Goal: Use online tool/utility: Utilize a website feature to perform a specific function

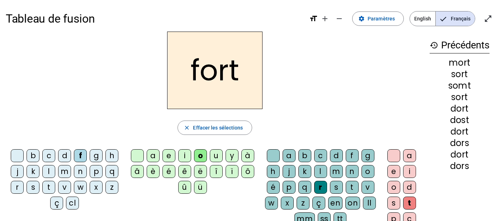
scroll to position [5, 0]
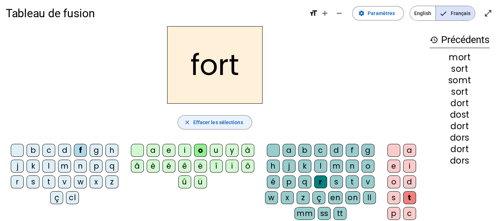
click at [211, 122] on span "Effacer les sélections" at bounding box center [218, 122] width 50 height 9
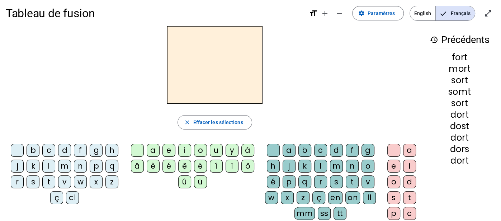
click at [37, 180] on div "s" at bounding box center [33, 181] width 13 height 13
click at [212, 152] on div "u" at bounding box center [216, 150] width 13 height 13
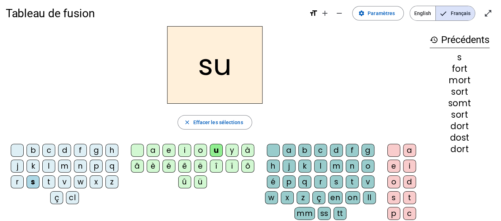
click at [315, 181] on div "r" at bounding box center [320, 181] width 13 height 13
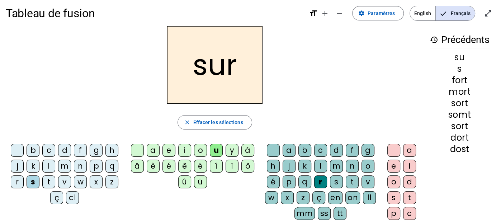
click at [63, 168] on div "m" at bounding box center [64, 166] width 13 height 13
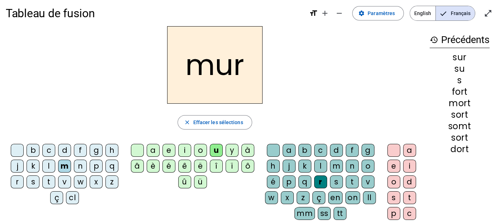
click at [93, 167] on div "p" at bounding box center [96, 166] width 13 height 13
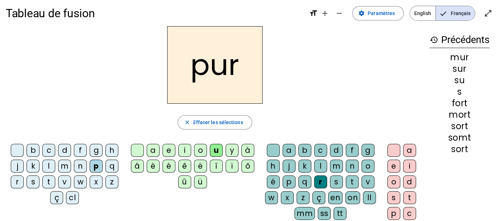
click at [152, 150] on div "a" at bounding box center [153, 150] width 13 height 13
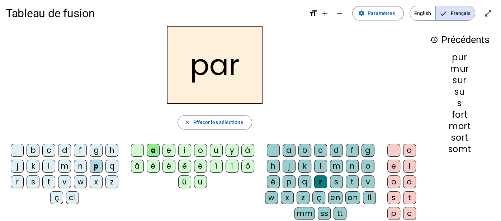
click at [48, 180] on div "t" at bounding box center [48, 181] width 13 height 13
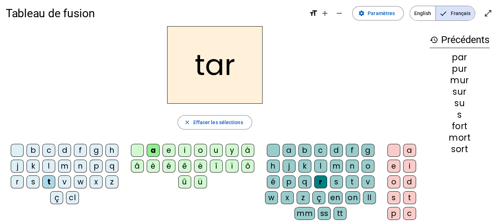
click at [412, 180] on div "d" at bounding box center [409, 181] width 13 height 13
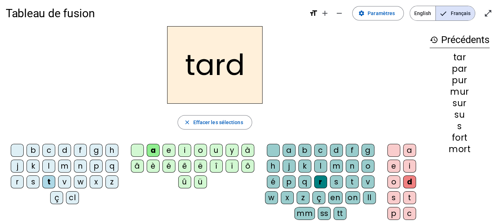
click at [202, 149] on div "o" at bounding box center [200, 150] width 13 height 13
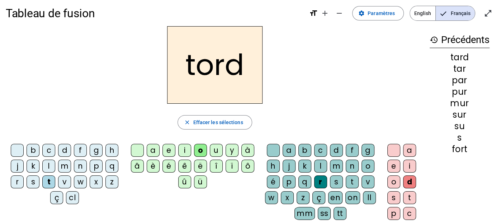
click at [409, 193] on div "t" at bounding box center [409, 197] width 13 height 13
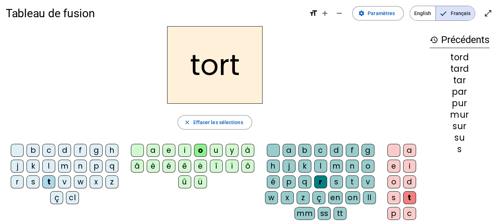
click at [68, 150] on div "d" at bounding box center [64, 150] width 13 height 13
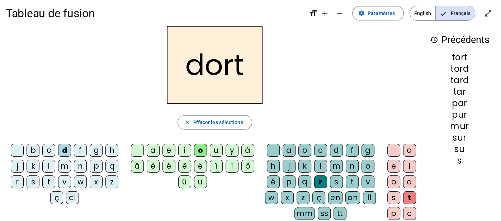
click at [38, 182] on div "s" at bounding box center [33, 181] width 13 height 13
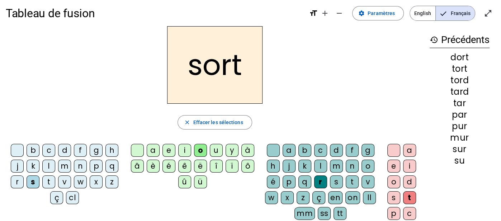
click at [67, 164] on div "m" at bounding box center [64, 166] width 13 height 13
